Goal: Information Seeking & Learning: Learn about a topic

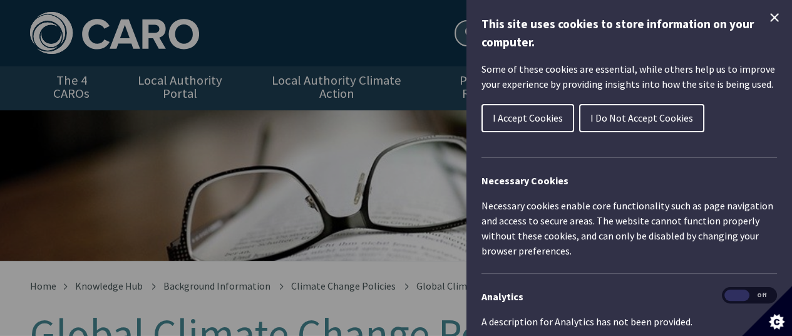
click at [532, 117] on span "I Accept Cookies" at bounding box center [528, 118] width 70 height 13
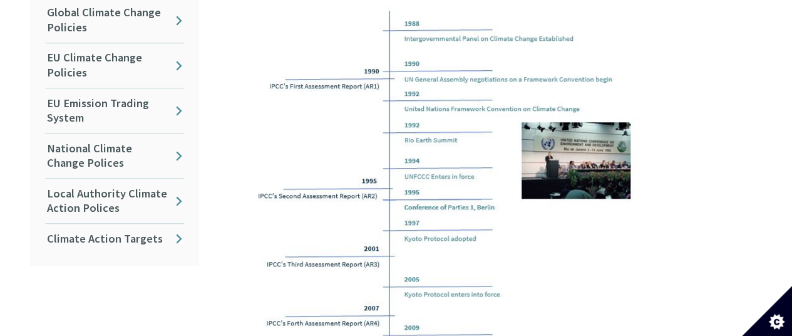
scroll to position [295, 0]
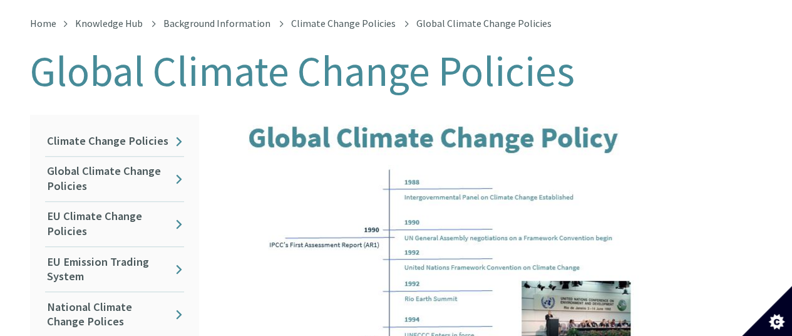
scroll to position [237, 0]
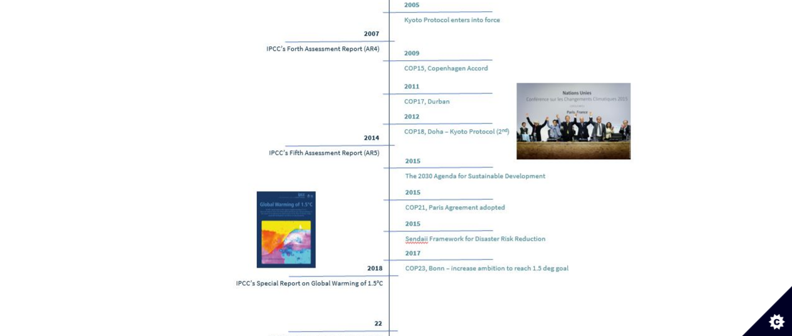
scroll to position [692, 0]
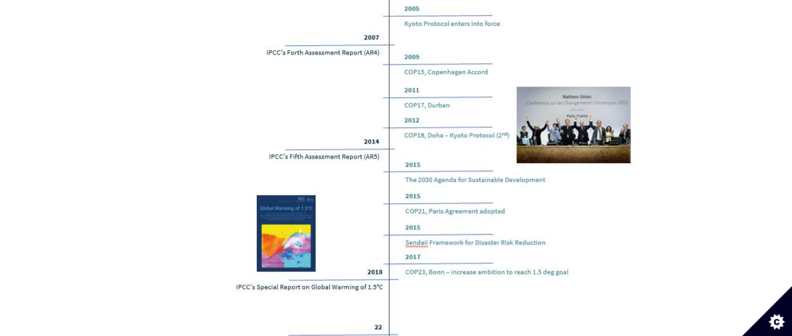
click at [419, 227] on img at bounding box center [436, 23] width 417 height 675
click at [418, 231] on img at bounding box center [436, 23] width 417 height 675
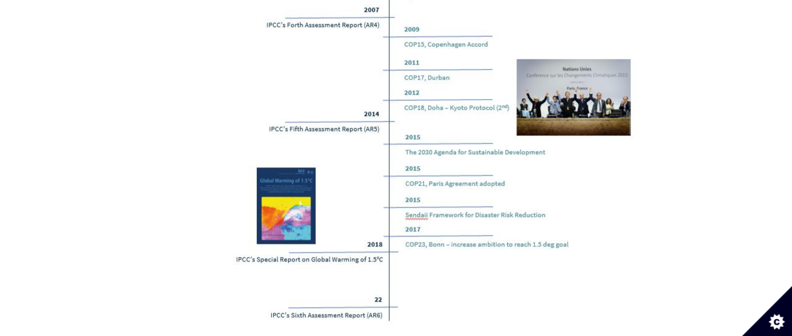
scroll to position [723, 0]
